Goal: Task Accomplishment & Management: Complete application form

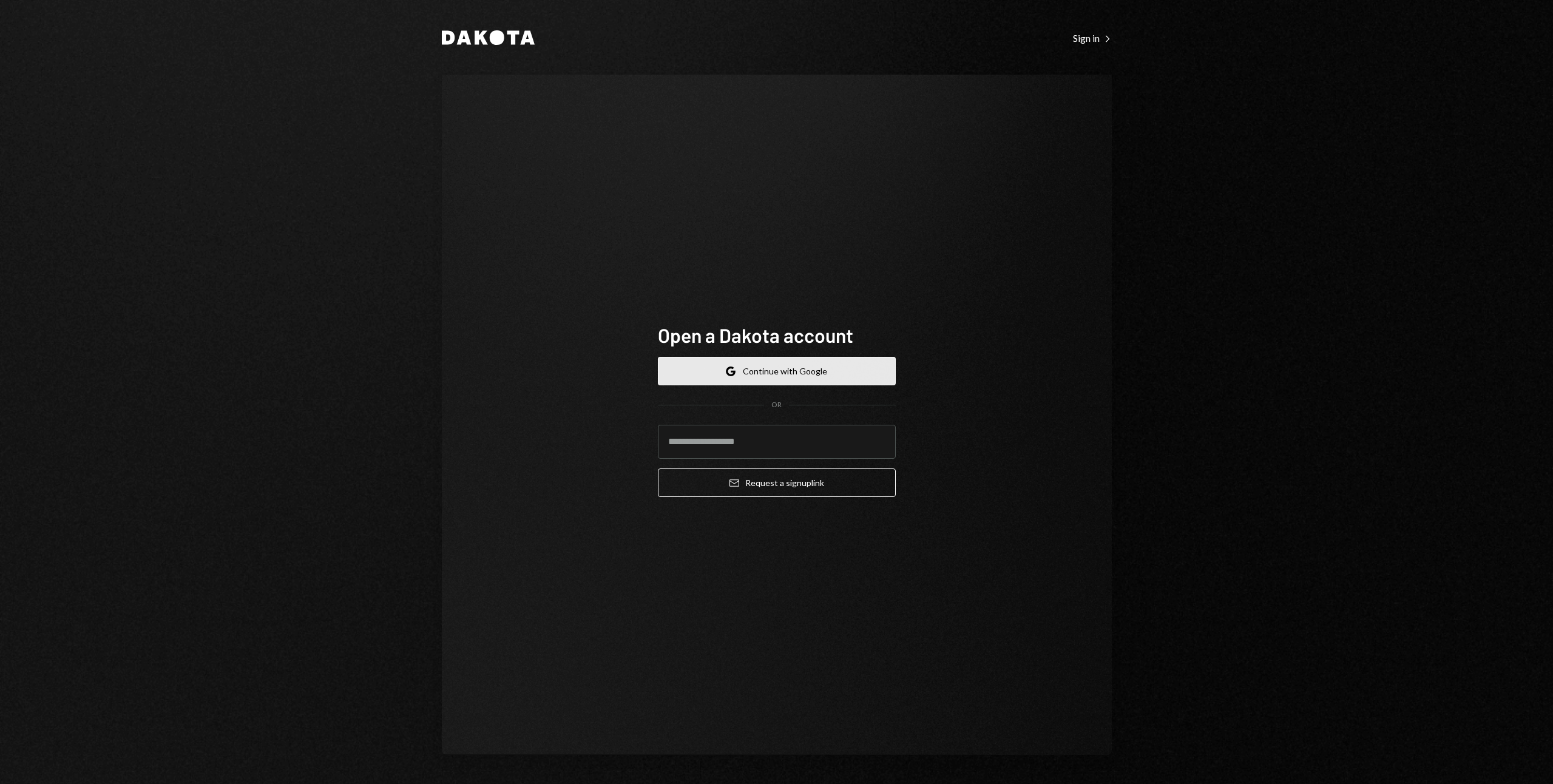
click at [838, 368] on button "Google Continue with Google" at bounding box center [776, 371] width 238 height 29
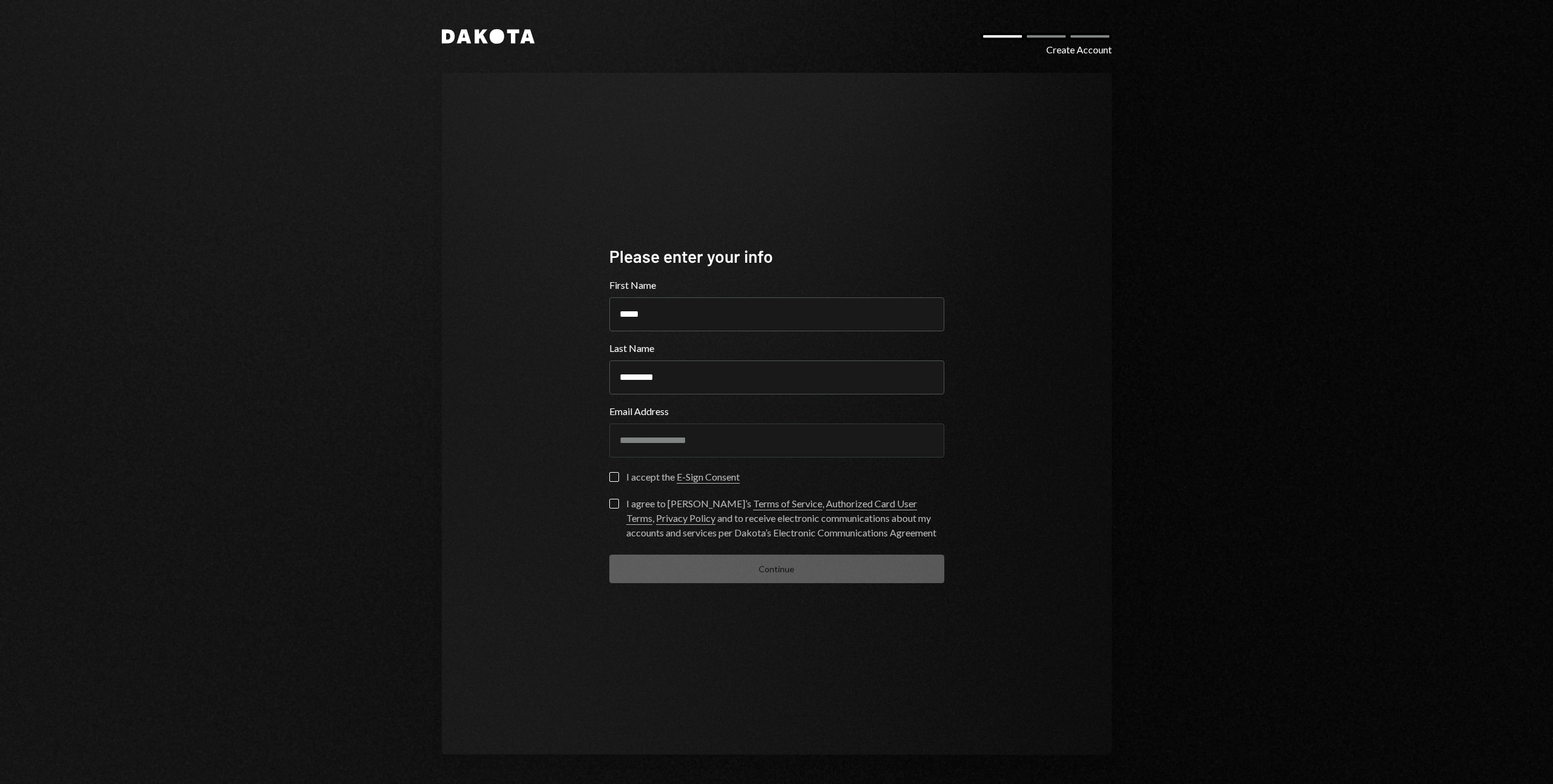
click at [615, 475] on button "I accept the E-Sign Consent" at bounding box center [613, 477] width 10 height 10
click at [616, 506] on button "I agree to Dakota’s Terms of Service , Authorized Card User Terms , Privacy Pol…" at bounding box center [613, 503] width 10 height 10
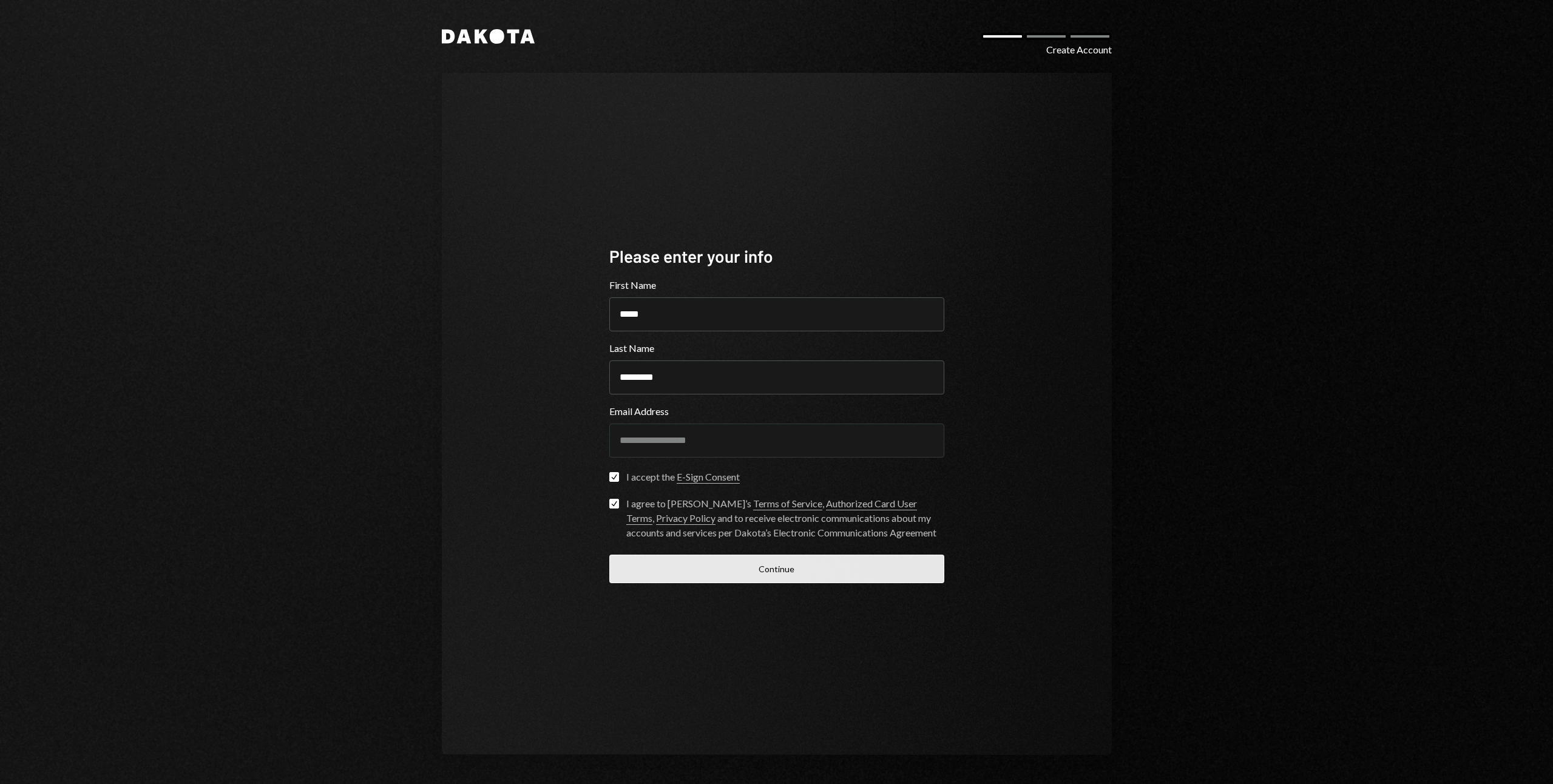
click at [779, 568] on button "Continue" at bounding box center [776, 569] width 335 height 29
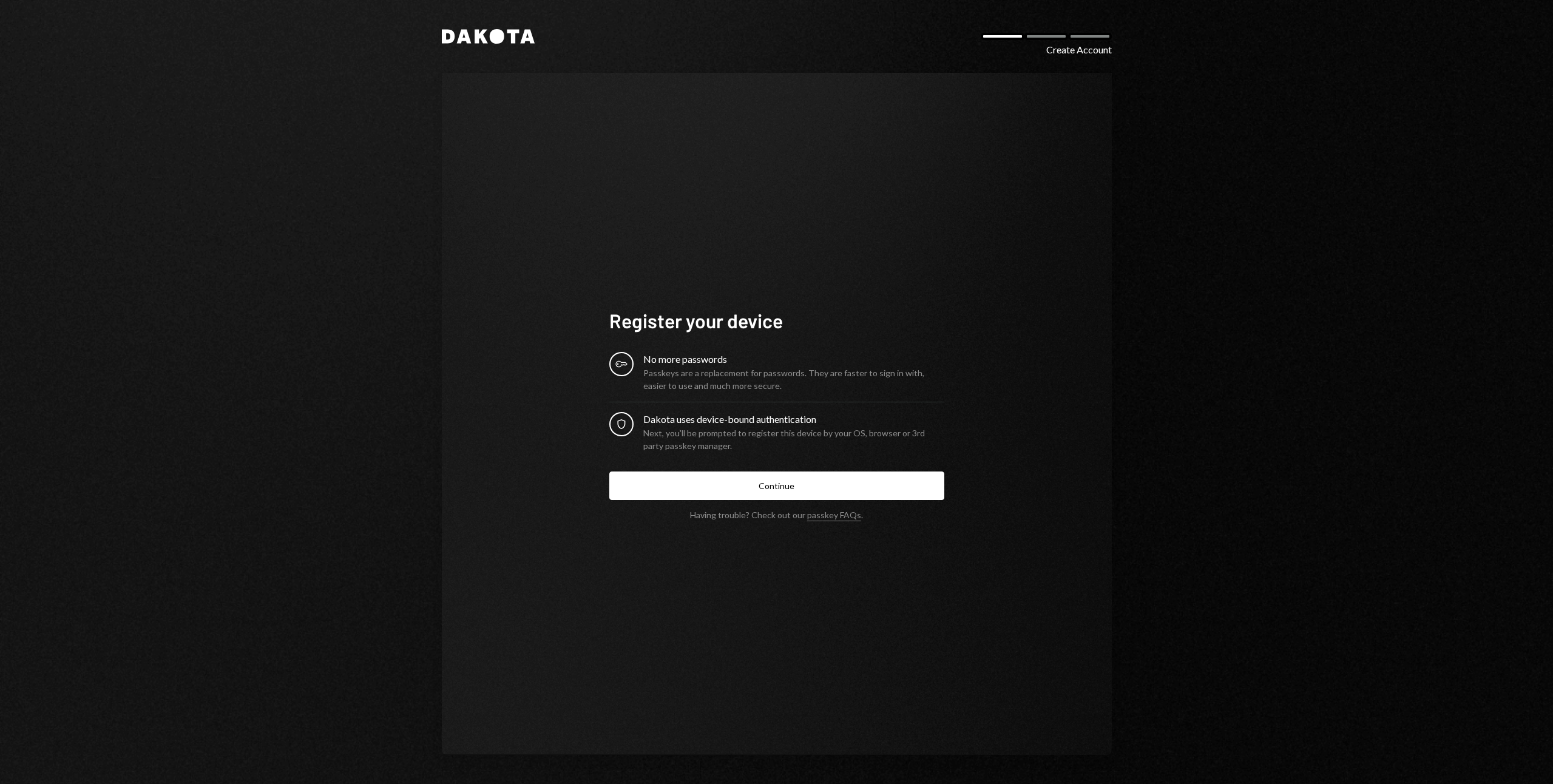
click at [946, 489] on div "Register your device Key No more passwords Passkeys are a replacement for passw…" at bounding box center [776, 413] width 364 height 309
click at [889, 492] on button "Continue" at bounding box center [776, 486] width 335 height 29
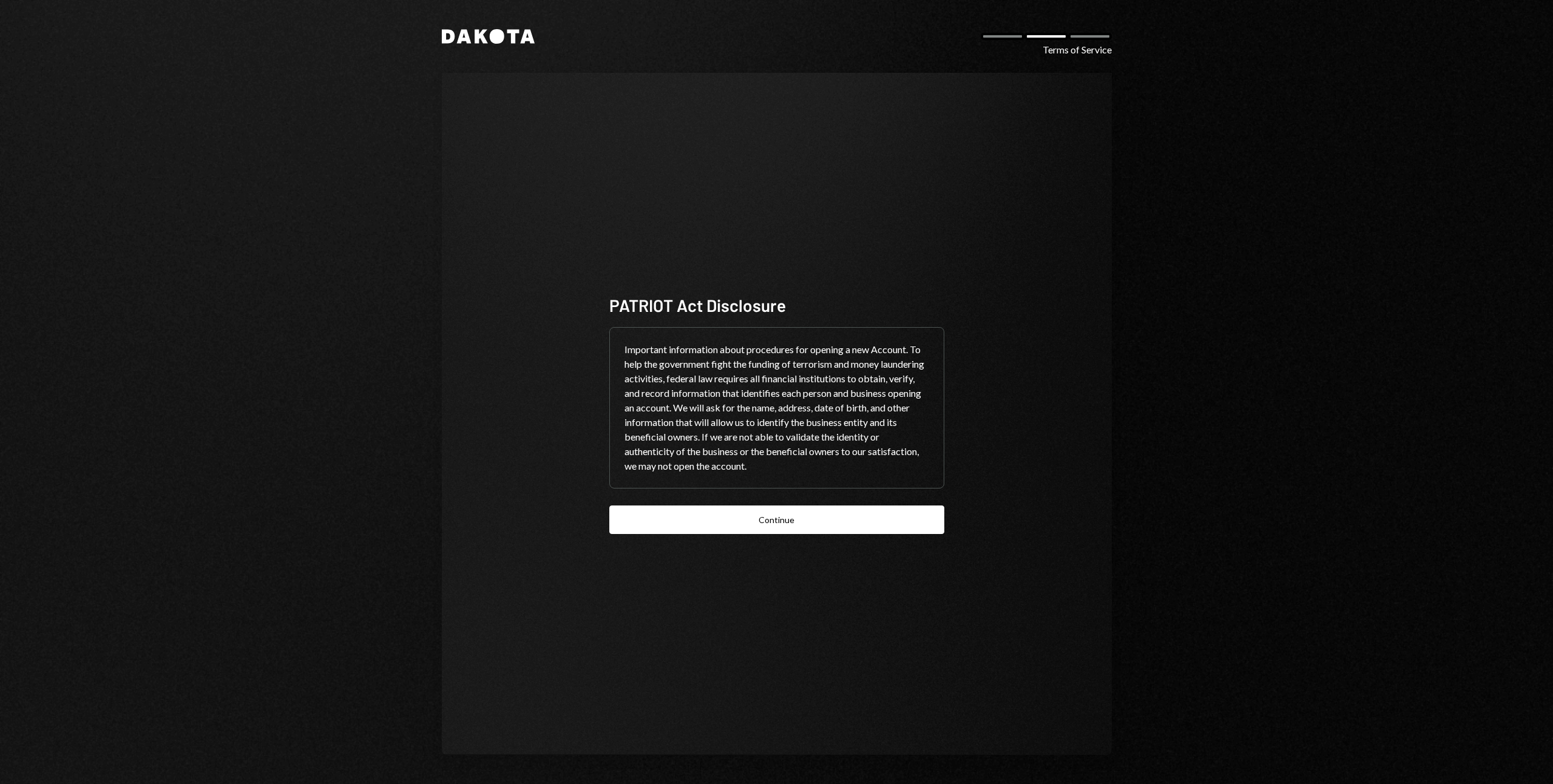
click at [797, 523] on button "Continue" at bounding box center [776, 519] width 335 height 29
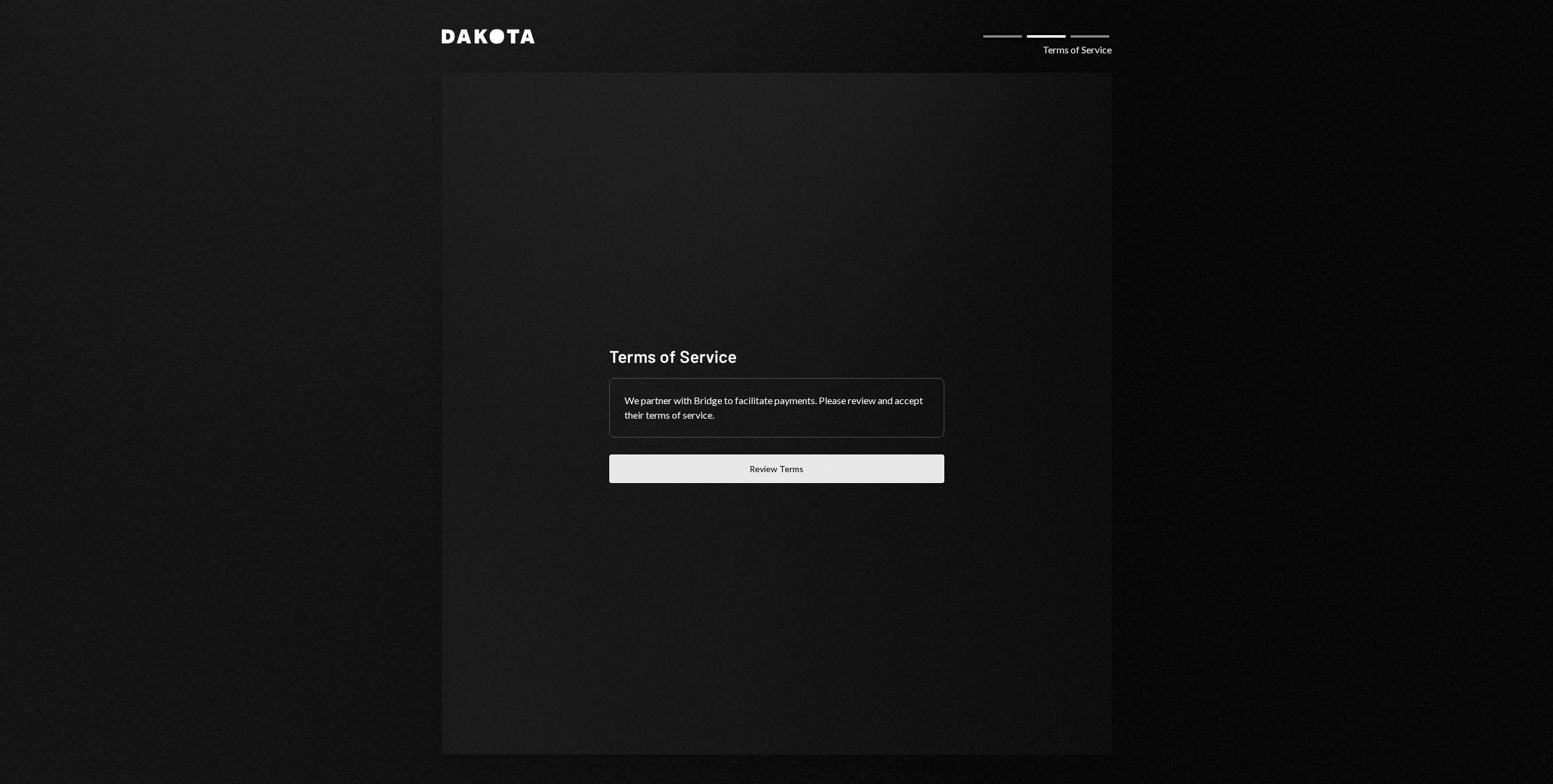
click at [776, 465] on button "Review Terms" at bounding box center [776, 469] width 335 height 29
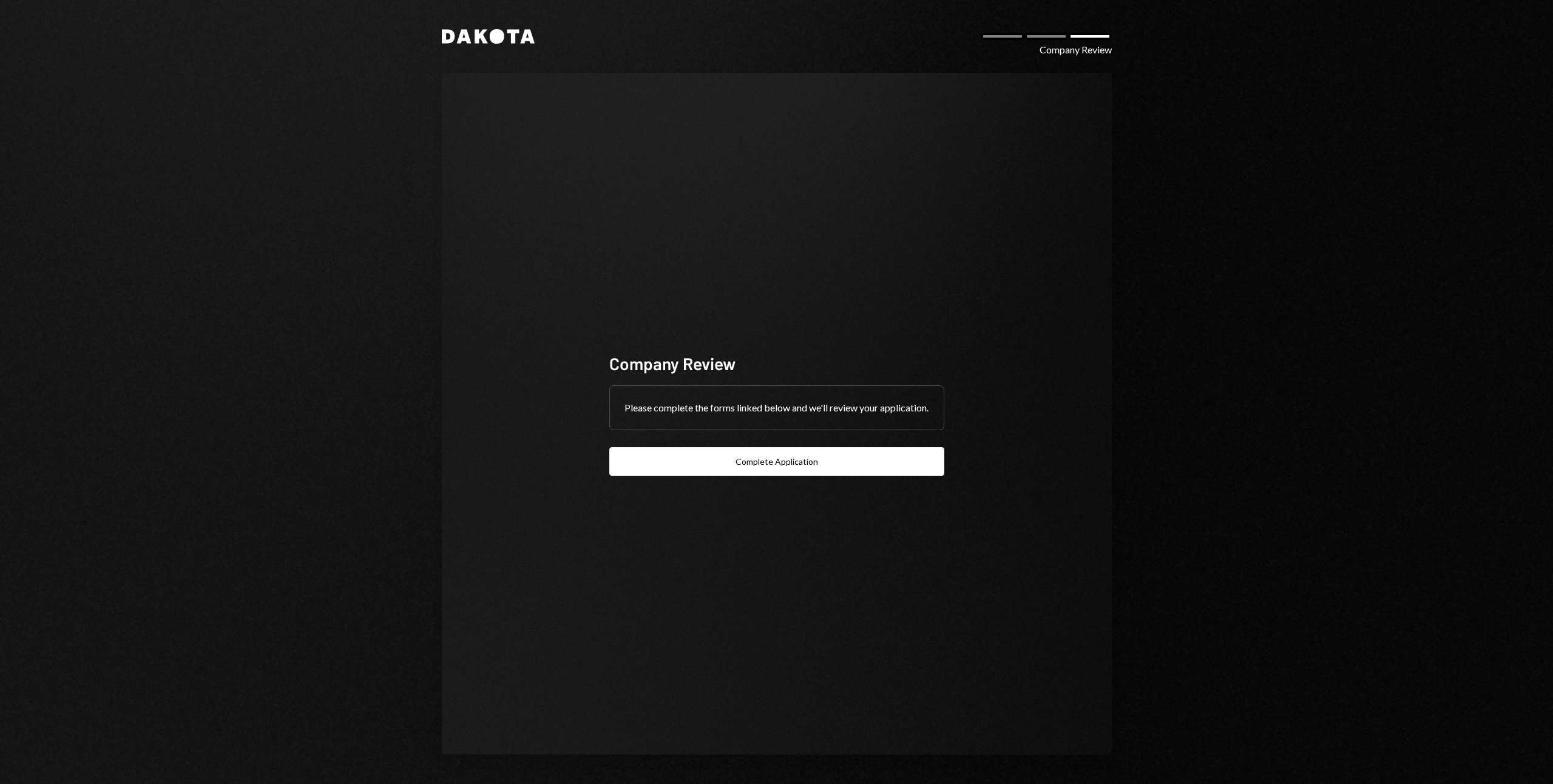
click at [795, 406] on div "Please complete the forms linked below and we'll review your application." at bounding box center [776, 407] width 334 height 44
click at [763, 469] on button "Complete Application" at bounding box center [776, 462] width 335 height 29
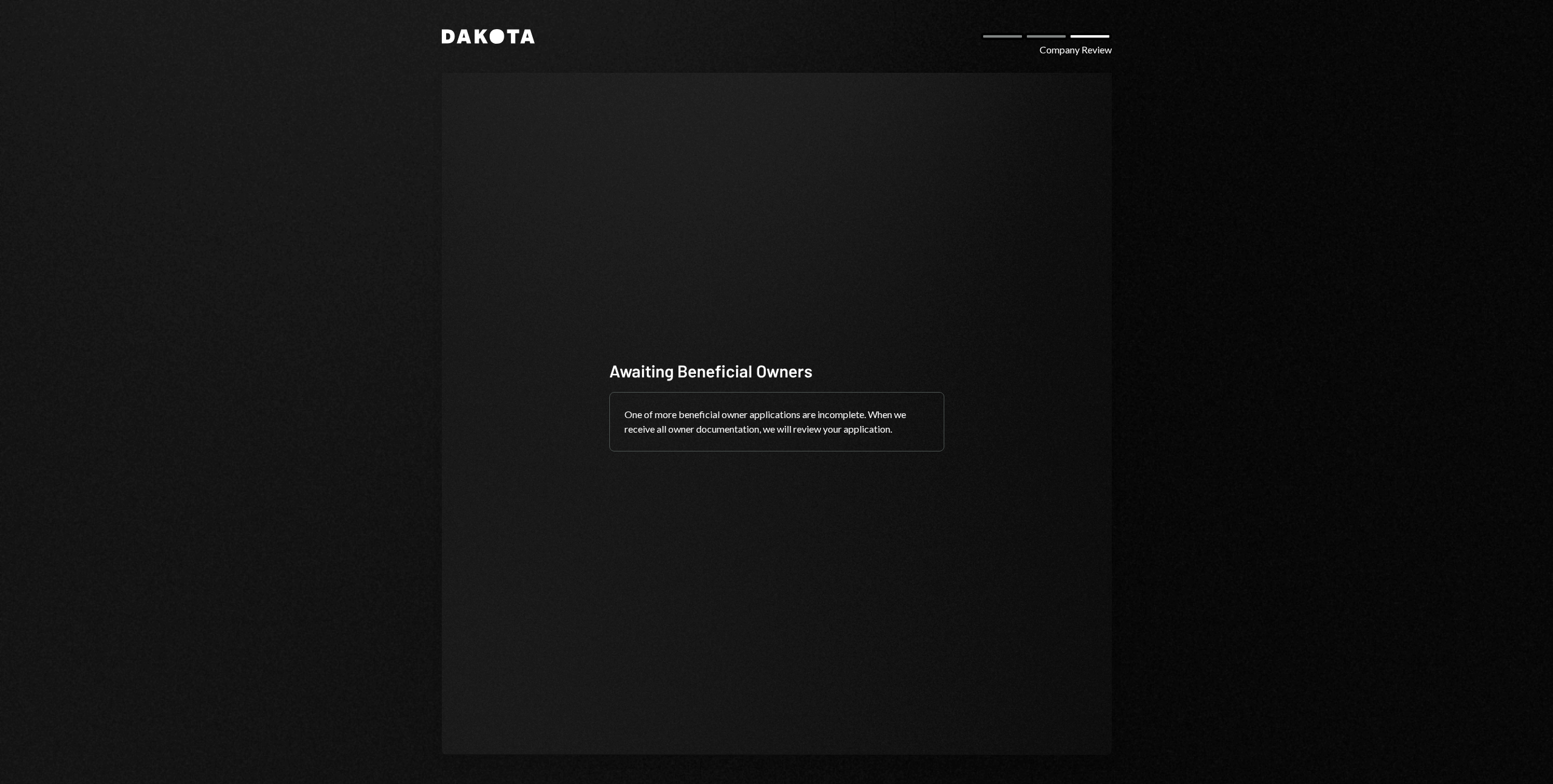
click at [1071, 52] on div "Company Review" at bounding box center [1076, 50] width 72 height 14
click at [489, 39] on icon "Dakota" at bounding box center [488, 36] width 92 height 14
click at [447, 35] on icon "Dakota" at bounding box center [488, 36] width 92 height 14
